Goal: Task Accomplishment & Management: Manage account settings

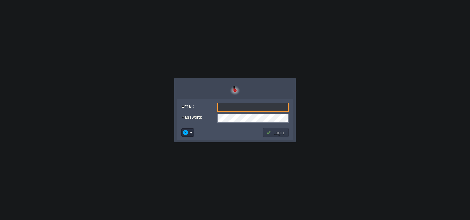
type input "[EMAIL_ADDRESS][DOMAIN_NAME]"
click at [277, 133] on button "Login" at bounding box center [276, 133] width 20 height 6
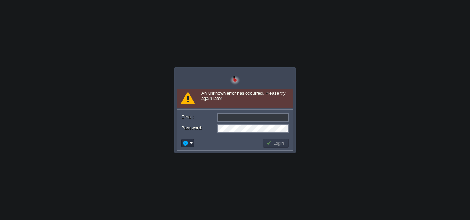
type input "[EMAIL_ADDRESS][DOMAIN_NAME]"
click at [278, 139] on td "Login" at bounding box center [276, 143] width 26 height 9
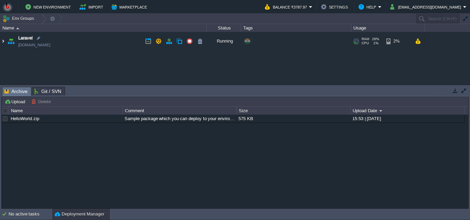
click at [4, 42] on img at bounding box center [2, 41] width 5 height 19
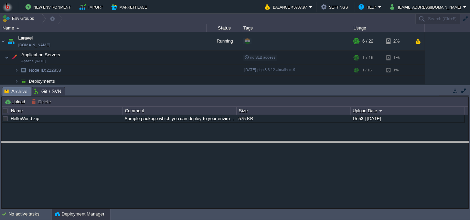
drag, startPoint x: 281, startPoint y: 95, endPoint x: 281, endPoint y: 150, distance: 54.3
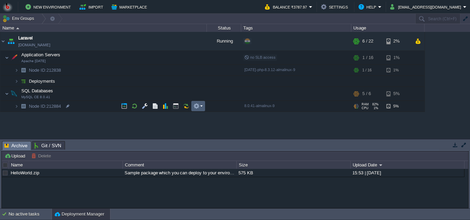
click at [202, 107] on em at bounding box center [197, 106] width 9 height 6
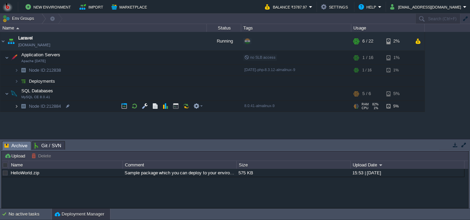
click at [16, 105] on img at bounding box center [16, 106] width 4 height 11
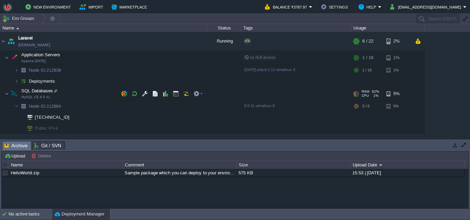
click at [359, 93] on div at bounding box center [357, 93] width 3 height 5
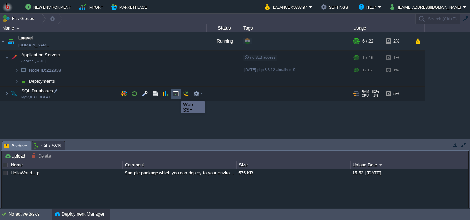
click at [176, 95] on button "button" at bounding box center [176, 94] width 6 height 6
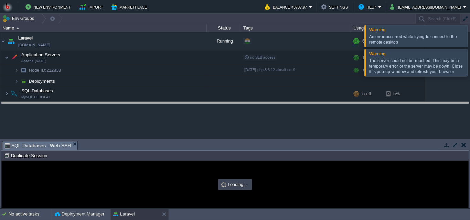
drag, startPoint x: 157, startPoint y: 150, endPoint x: 157, endPoint y: 110, distance: 40.2
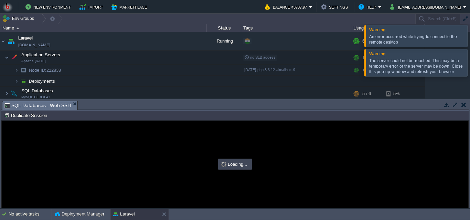
click at [150, 150] on div at bounding box center [235, 164] width 466 height 87
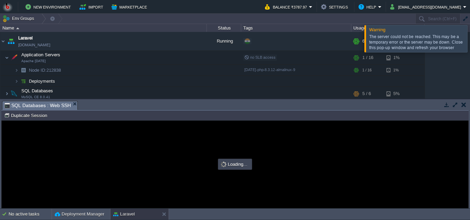
click at [238, 169] on div "Loading..." at bounding box center [235, 164] width 32 height 9
click at [465, 105] on button "button" at bounding box center [463, 105] width 5 height 6
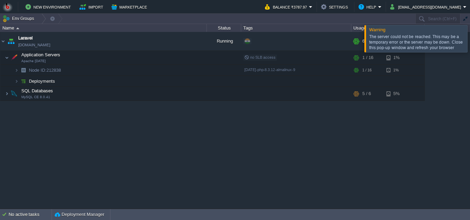
click at [322, 136] on div "Laravel [DOMAIN_NAME] Running + Add to Env Group RAM 26% CPU 1% 6 / 22 2% Appli…" at bounding box center [235, 120] width 470 height 177
drag, startPoint x: 461, startPoint y: 39, endPoint x: 449, endPoint y: 48, distance: 14.8
click at [469, 39] on div at bounding box center [478, 38] width 0 height 27
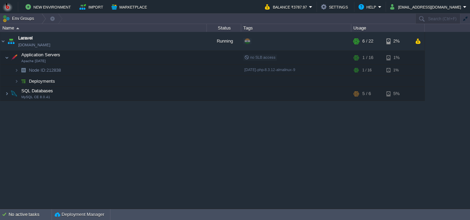
click at [227, 109] on div "Laravel [DOMAIN_NAME] Running + Add to Env Group RAM 26% CPU 1% 6 / 22 2% Appli…" at bounding box center [235, 120] width 470 height 177
click at [4, 95] on span at bounding box center [2, 93] width 4 height 5
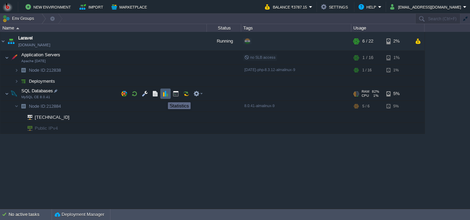
click at [165, 96] on button "button" at bounding box center [165, 94] width 6 height 6
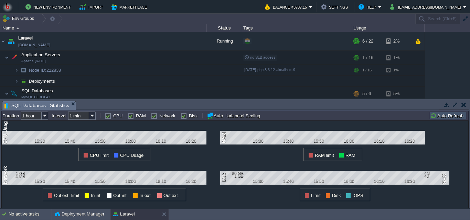
click at [113, 116] on label "CPU" at bounding box center [117, 115] width 9 height 5
click at [109, 116] on input "CPU" at bounding box center [107, 116] width 4 height 4
checkbox input "false"
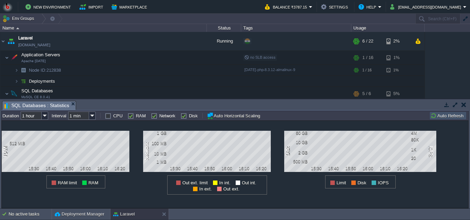
click at [159, 117] on label "Network" at bounding box center [167, 115] width 16 height 5
click at [154, 117] on input "Network" at bounding box center [153, 116] width 4 height 4
checkbox input "false"
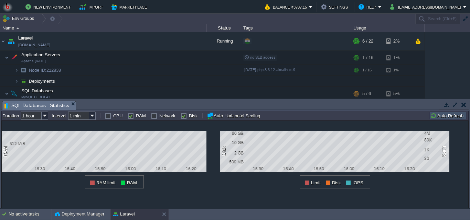
click at [462, 103] on button "button" at bounding box center [463, 105] width 5 height 6
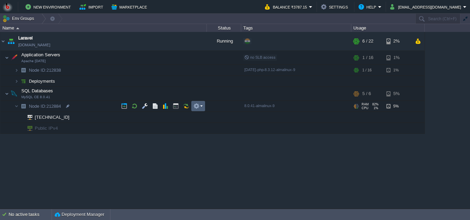
click at [201, 107] on em at bounding box center [197, 106] width 9 height 6
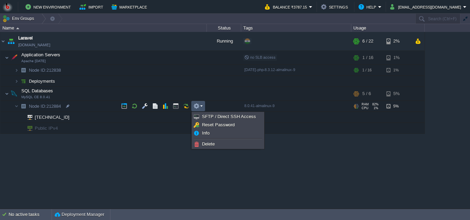
click at [202, 106] on em at bounding box center [197, 106] width 9 height 6
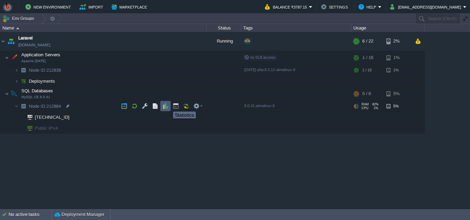
click at [166, 106] on button "button" at bounding box center [165, 106] width 6 height 6
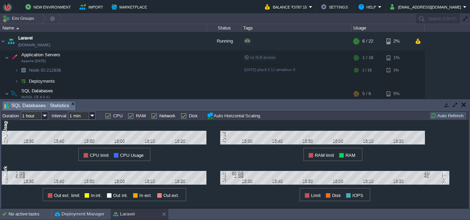
click at [113, 117] on label "CPU" at bounding box center [117, 115] width 9 height 5
click at [108, 117] on input "CPU" at bounding box center [107, 116] width 4 height 4
checkbox input "false"
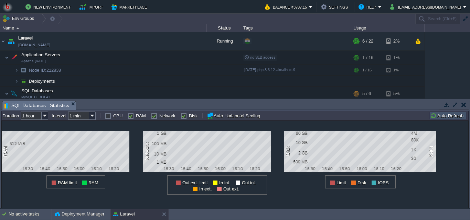
click at [159, 117] on label "Network" at bounding box center [167, 115] width 16 height 5
click at [151, 117] on input "Network" at bounding box center [153, 116] width 4 height 4
checkbox input "false"
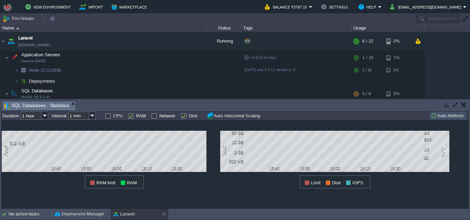
click at [463, 104] on button "button" at bounding box center [463, 105] width 5 height 6
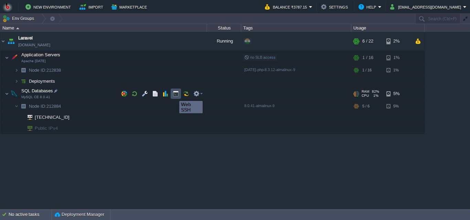
click at [174, 95] on button "button" at bounding box center [176, 94] width 6 height 6
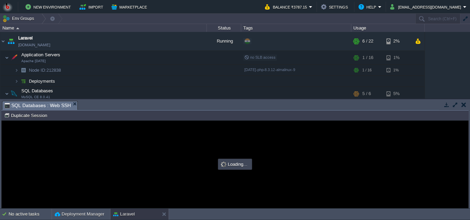
type input "#000000"
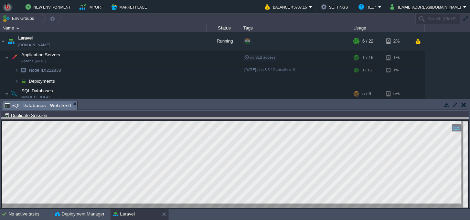
drag, startPoint x: 233, startPoint y: 102, endPoint x: 232, endPoint y: 122, distance: 19.9
click at [232, 122] on body "New Environment Import Marketplace Bonus ₹0.00 Upgrade Account Balance ₹3787.15…" at bounding box center [235, 110] width 470 height 220
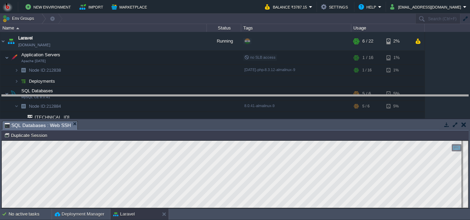
drag, startPoint x: 287, startPoint y: 125, endPoint x: 277, endPoint y: 90, distance: 35.8
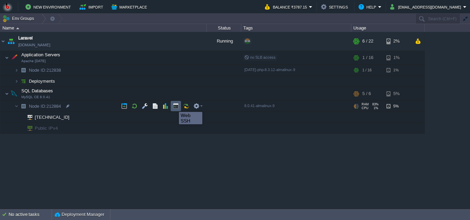
click at [174, 106] on button "button" at bounding box center [176, 106] width 6 height 6
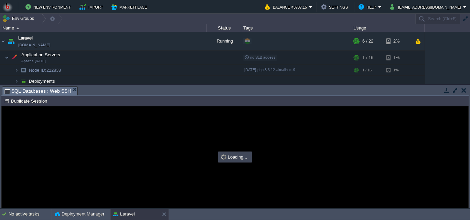
type input "#000000"
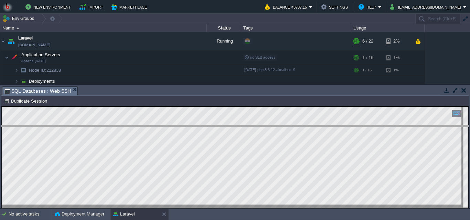
drag, startPoint x: 254, startPoint y: 96, endPoint x: 254, endPoint y: 134, distance: 38.8
